Goal: Task Accomplishment & Management: Use online tool/utility

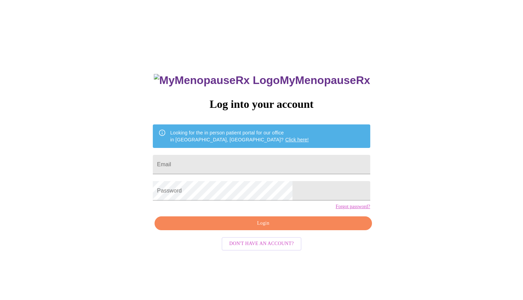
type input "[EMAIL_ADDRESS][DOMAIN_NAME]"
click at [292, 228] on span "Login" at bounding box center [262, 223] width 201 height 9
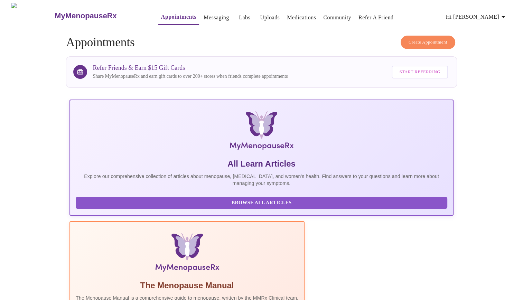
click at [492, 19] on span "Hi [PERSON_NAME]" at bounding box center [477, 17] width 62 height 10
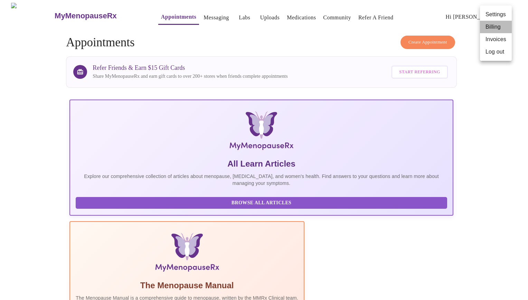
click at [489, 30] on li "Billing" at bounding box center [496, 27] width 32 height 12
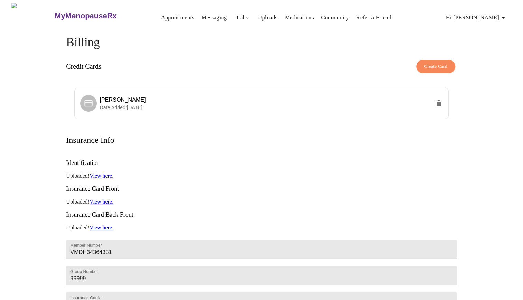
click at [498, 13] on span "Hi [PERSON_NAME]" at bounding box center [477, 18] width 62 height 10
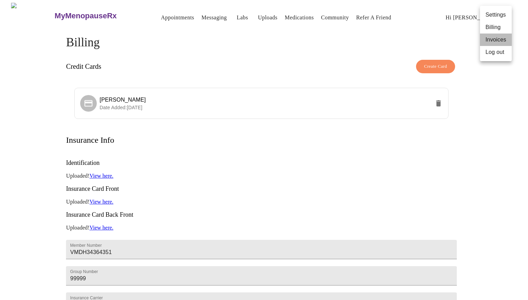
click at [492, 39] on li "Invoices" at bounding box center [496, 40] width 32 height 12
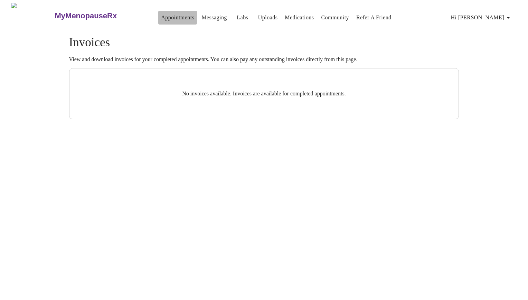
click at [168, 13] on link "Appointments" at bounding box center [177, 18] width 33 height 10
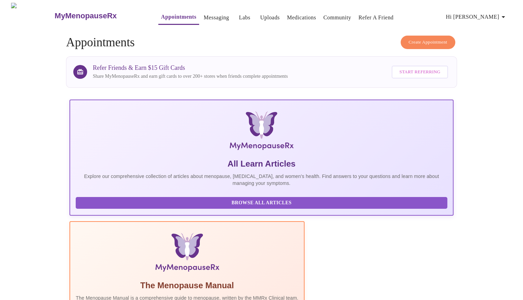
click at [204, 16] on link "Messaging" at bounding box center [216, 18] width 25 height 10
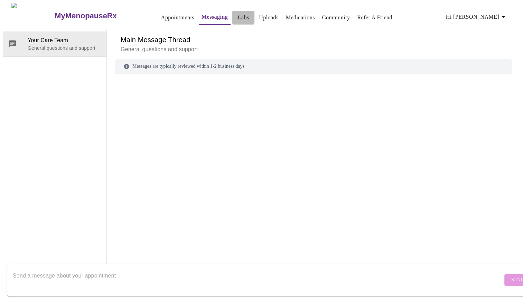
click at [238, 19] on link "Labs" at bounding box center [243, 18] width 11 height 10
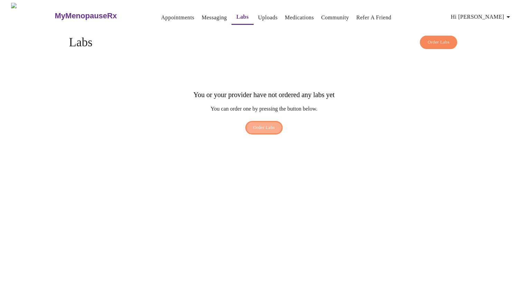
click at [272, 124] on span "Order Labs" at bounding box center [264, 128] width 22 height 8
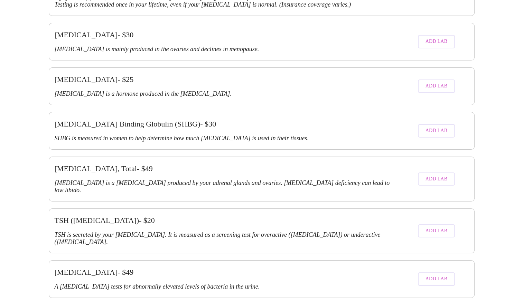
scroll to position [1364, 0]
